Goal: Information Seeking & Learning: Learn about a topic

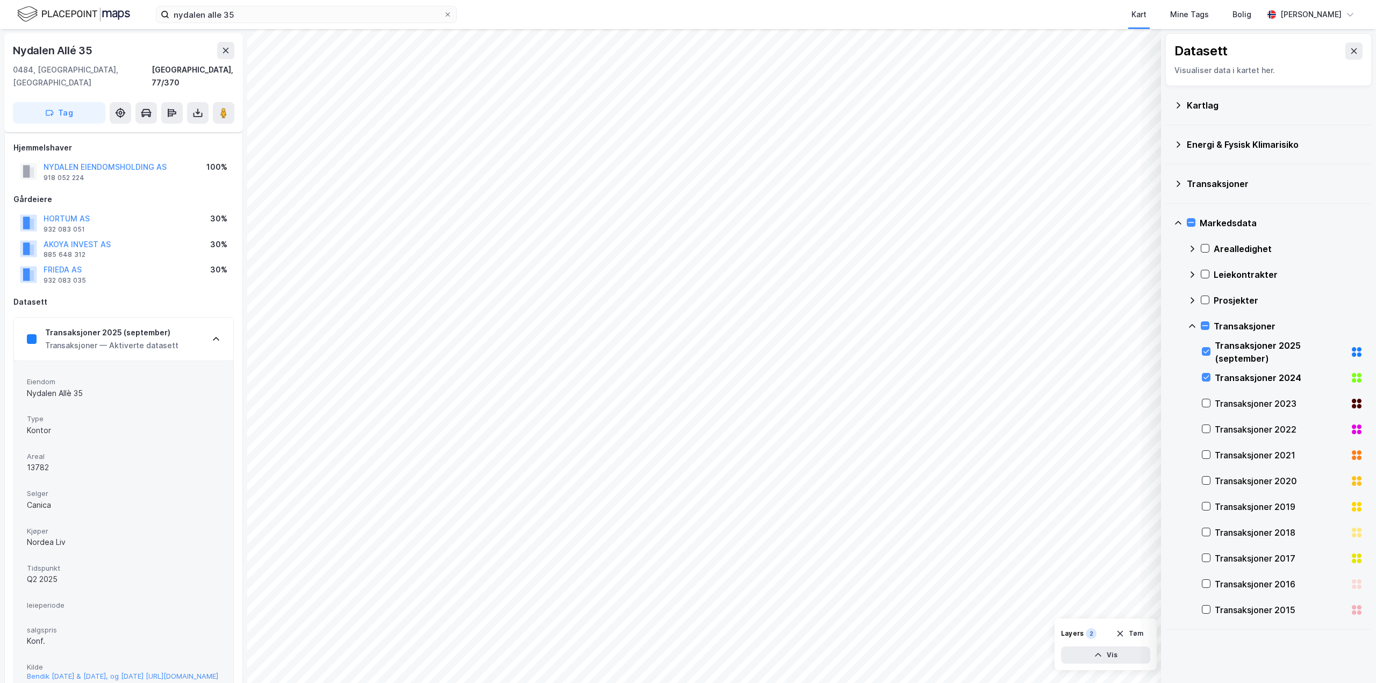
scroll to position [107, 0]
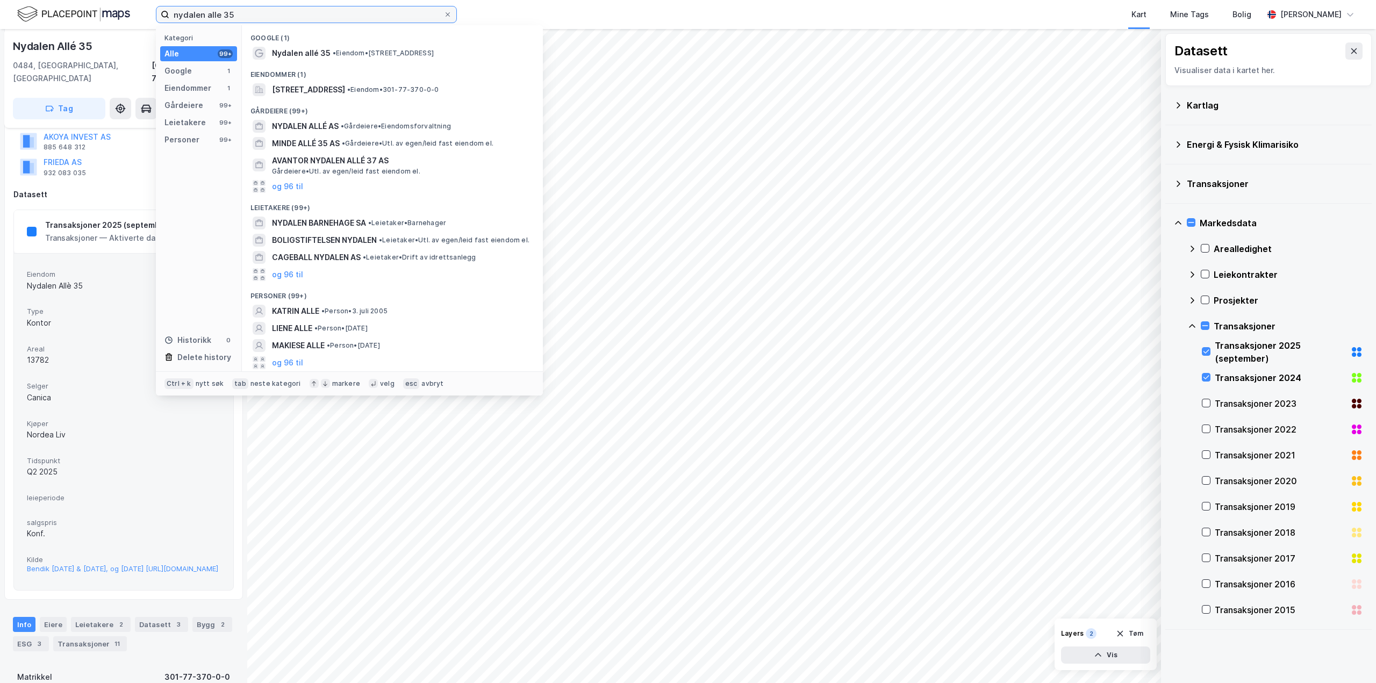
click at [247, 15] on input "nydalen alle 35" at bounding box center [306, 14] width 274 height 16
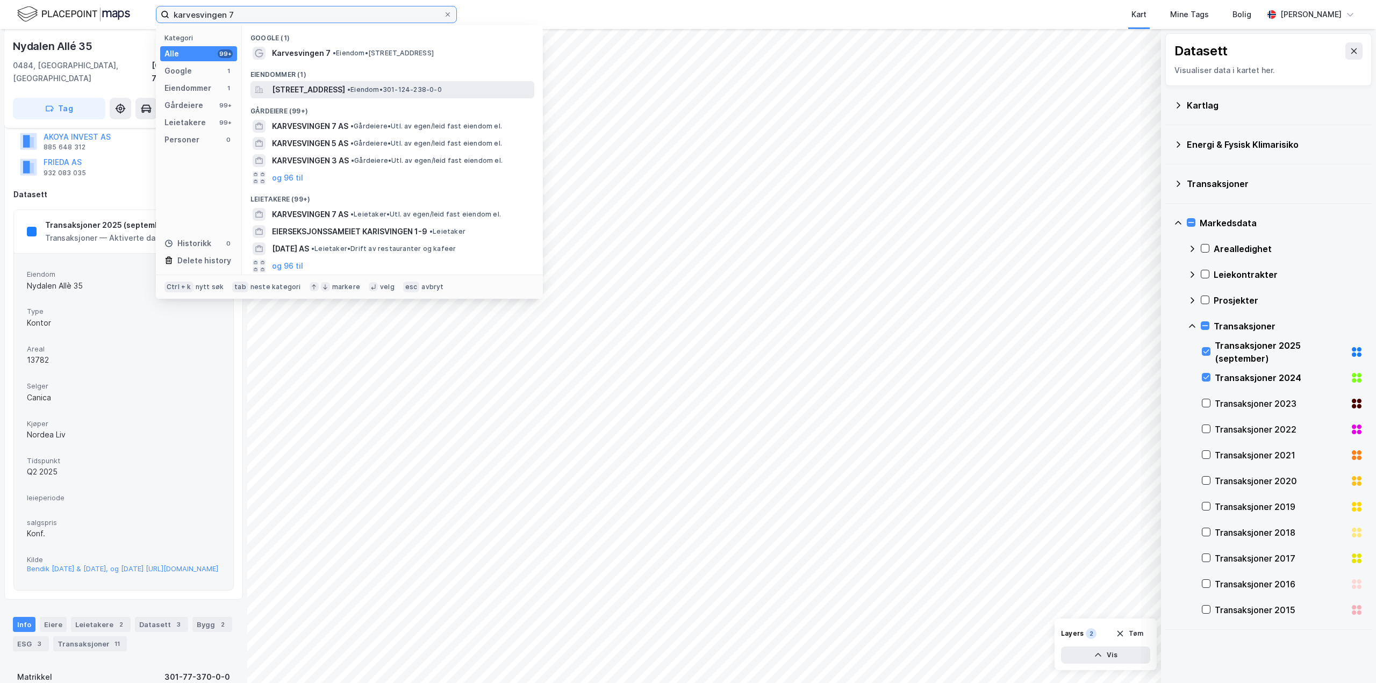
type input "karvesvingen 7"
click at [345, 90] on span "[STREET_ADDRESS]" at bounding box center [308, 89] width 73 height 13
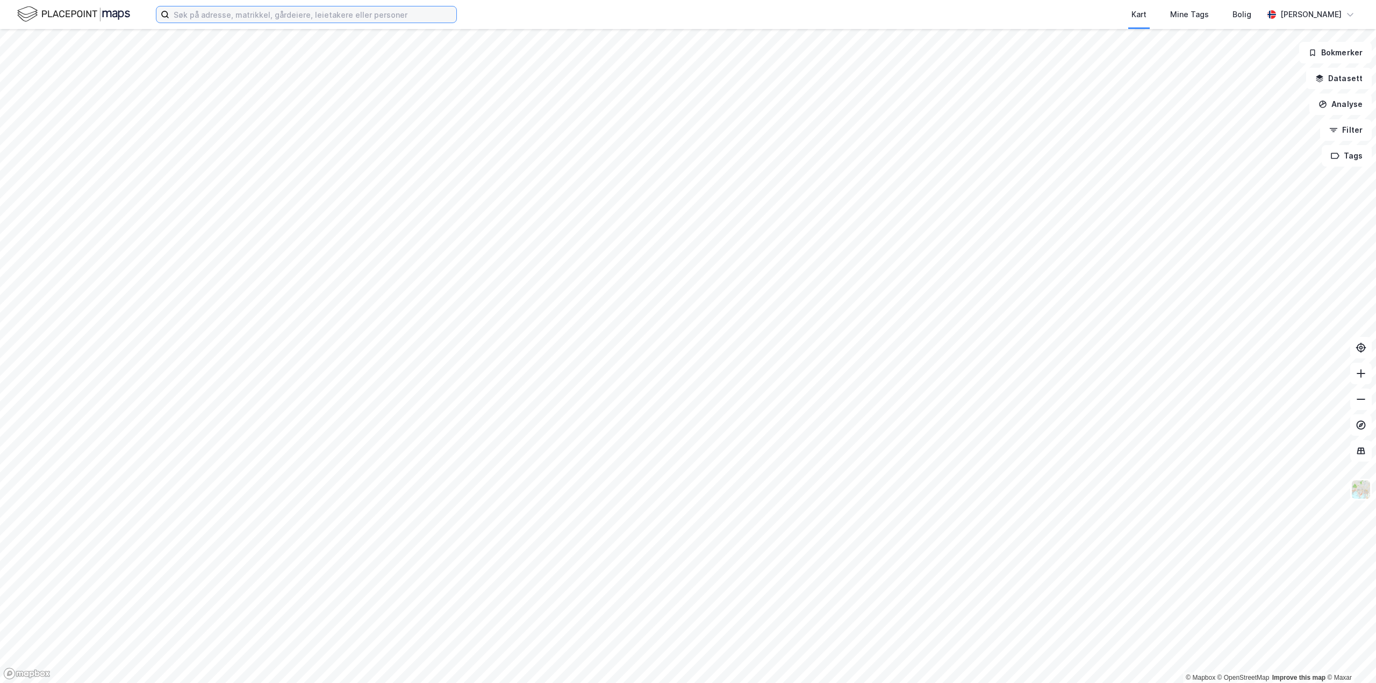
click at [341, 16] on input at bounding box center [312, 14] width 287 height 16
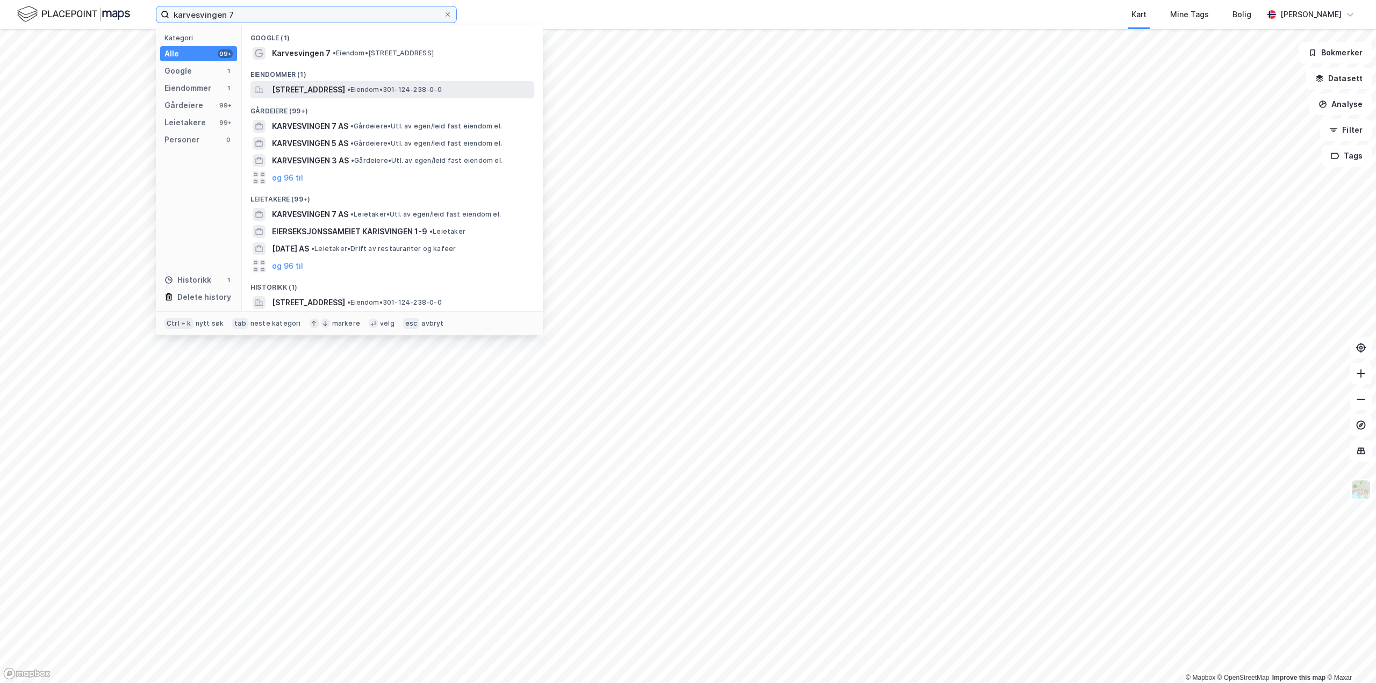
type input "karvesvingen 7"
click at [345, 89] on span "[STREET_ADDRESS]" at bounding box center [308, 89] width 73 height 13
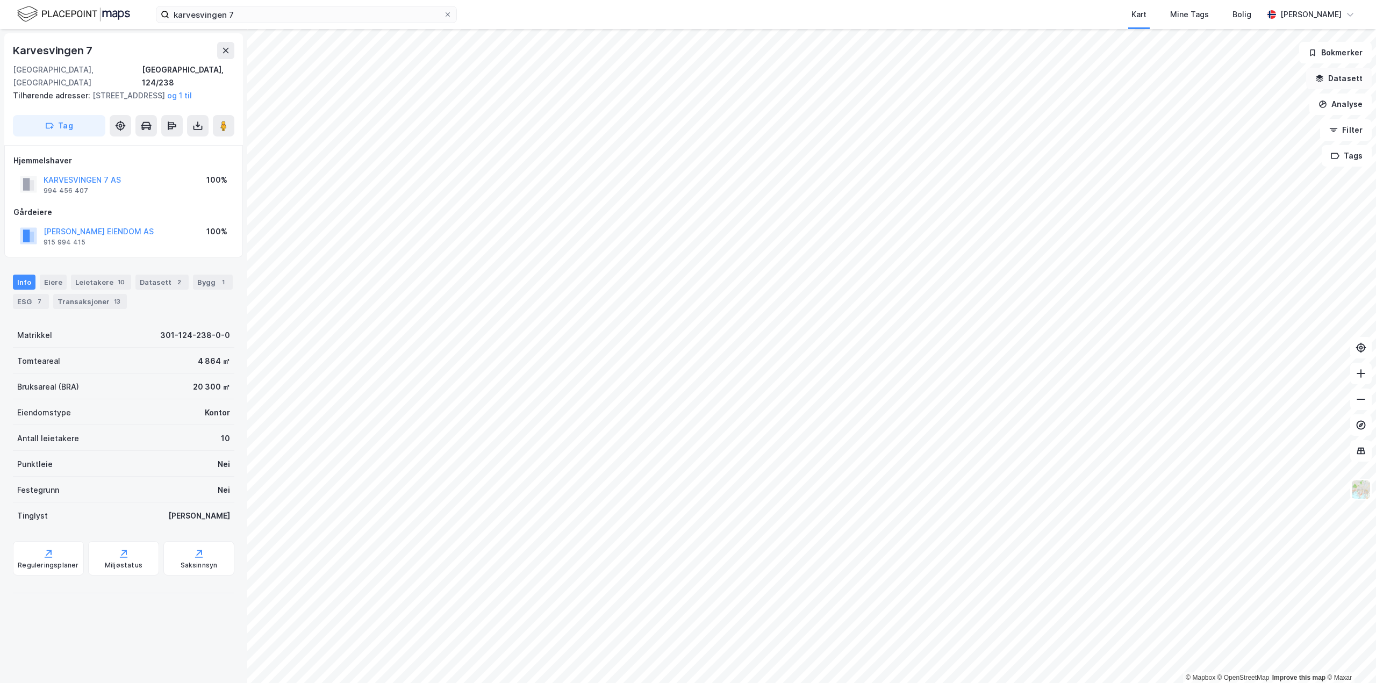
click at [1341, 80] on button "Datasett" at bounding box center [1339, 78] width 66 height 21
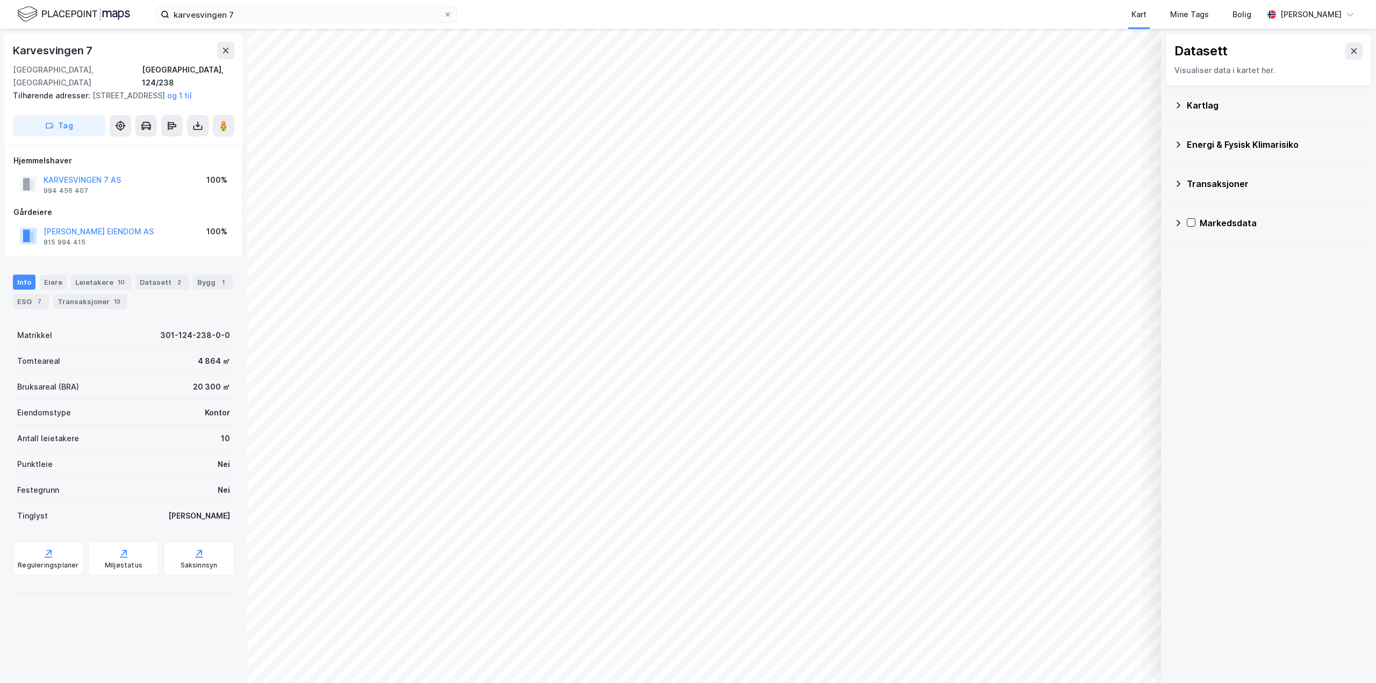
click at [1230, 183] on div "Transaksjoner" at bounding box center [1275, 183] width 176 height 13
click at [1234, 180] on div "Transaksjoner" at bounding box center [1275, 183] width 176 height 13
click at [1193, 203] on icon at bounding box center [1192, 205] width 9 height 9
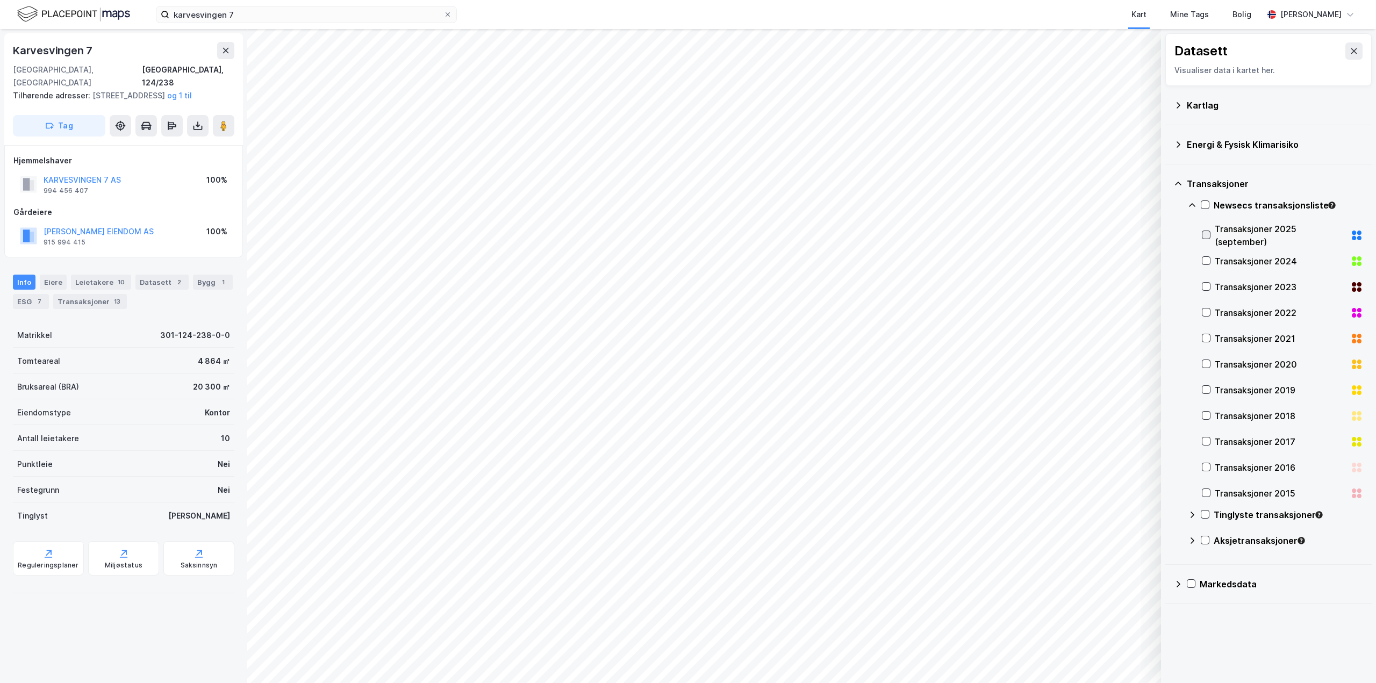
click at [1209, 238] on icon at bounding box center [1206, 235] width 8 height 8
click at [1206, 261] on icon at bounding box center [1206, 261] width 8 height 8
